Goal: Transaction & Acquisition: Purchase product/service

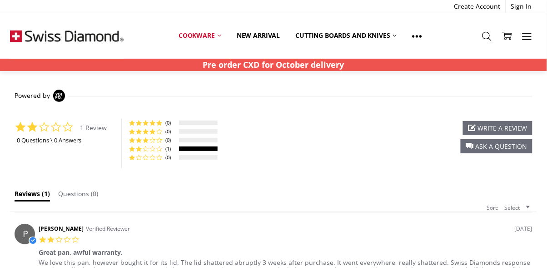
scroll to position [788, 0]
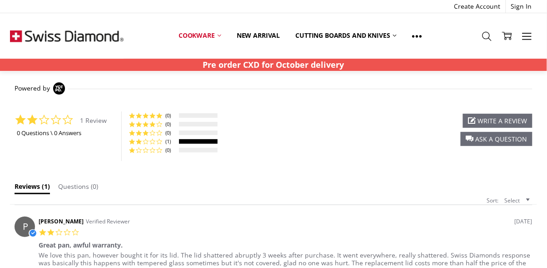
click at [131, 266] on span "...Read More" at bounding box center [137, 270] width 39 height 9
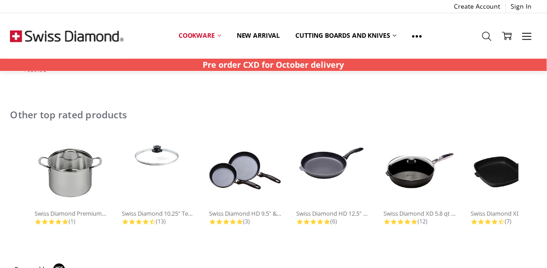
scroll to position [584, 0]
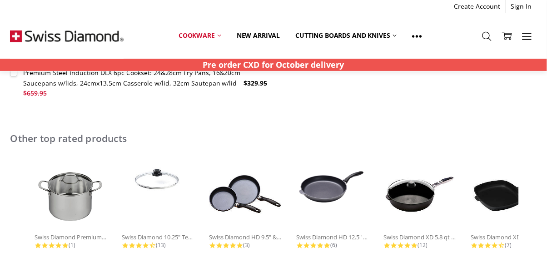
click at [156, 172] on img at bounding box center [158, 180] width 73 height 45
